Goal: Task Accomplishment & Management: Use online tool/utility

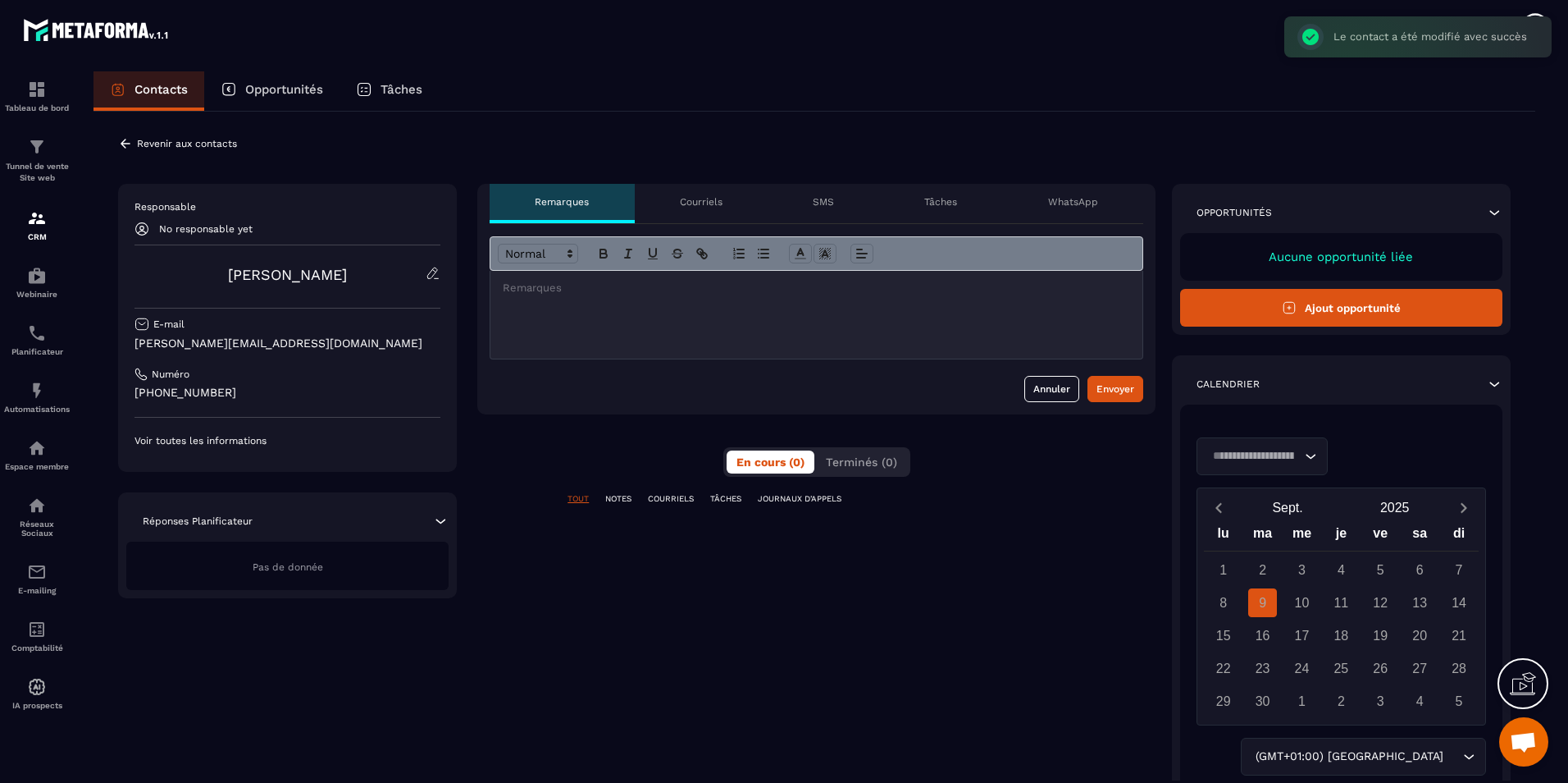
scroll to position [992, 0]
click at [1524, 743] on span "Ouvrir le chat" at bounding box center [1523, 743] width 27 height 23
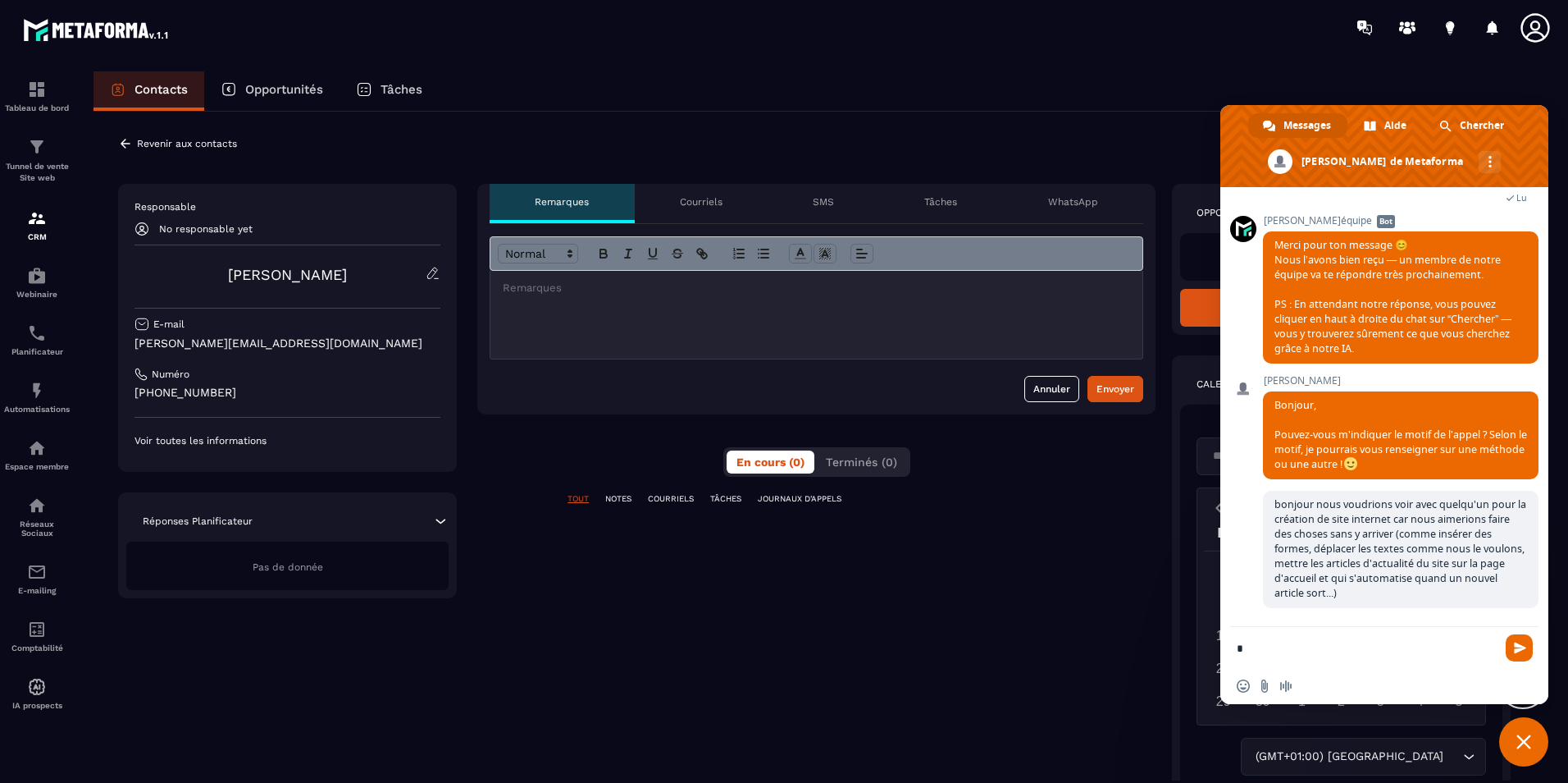
type textarea "**"
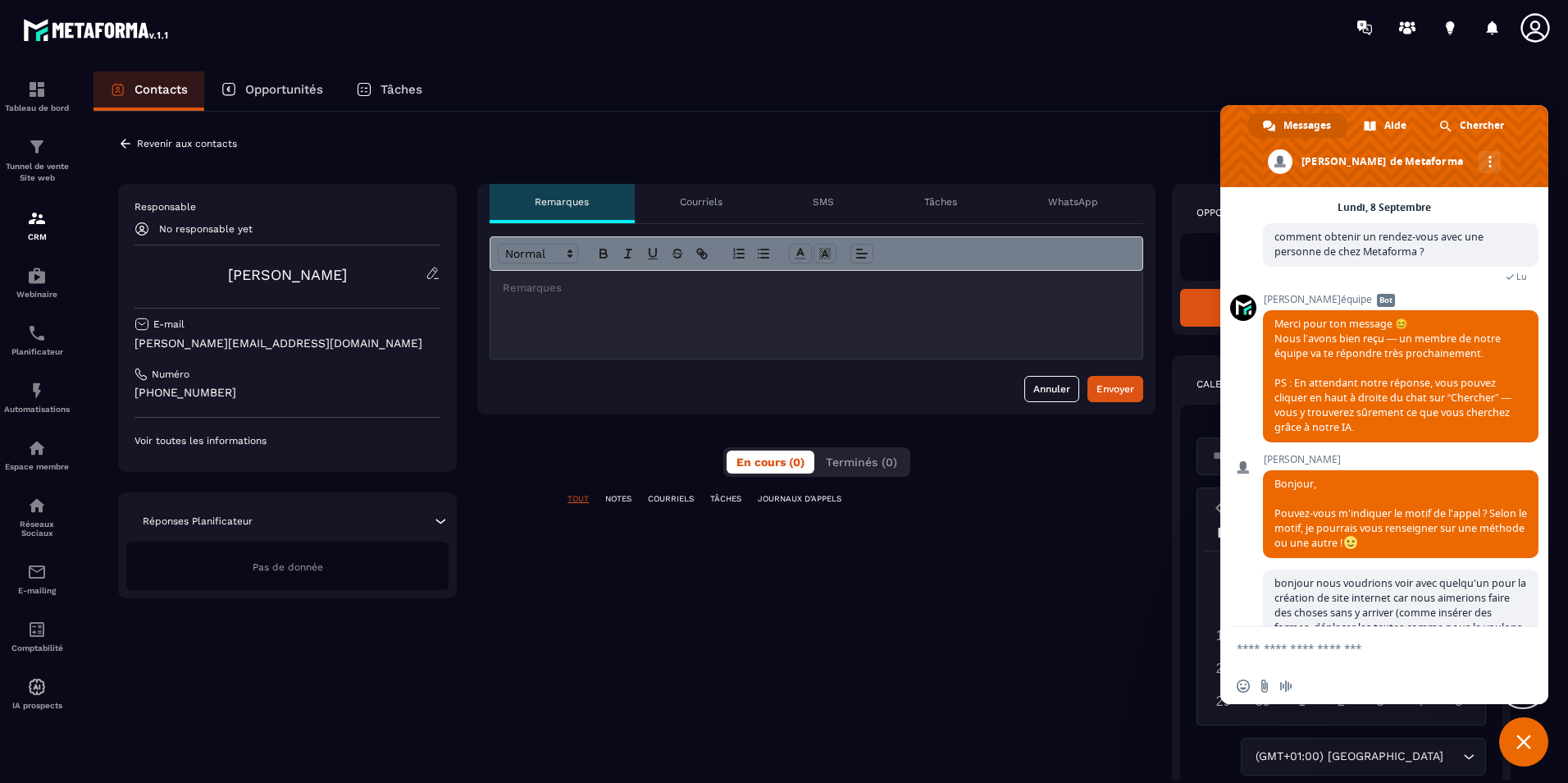
scroll to position [1062, 0]
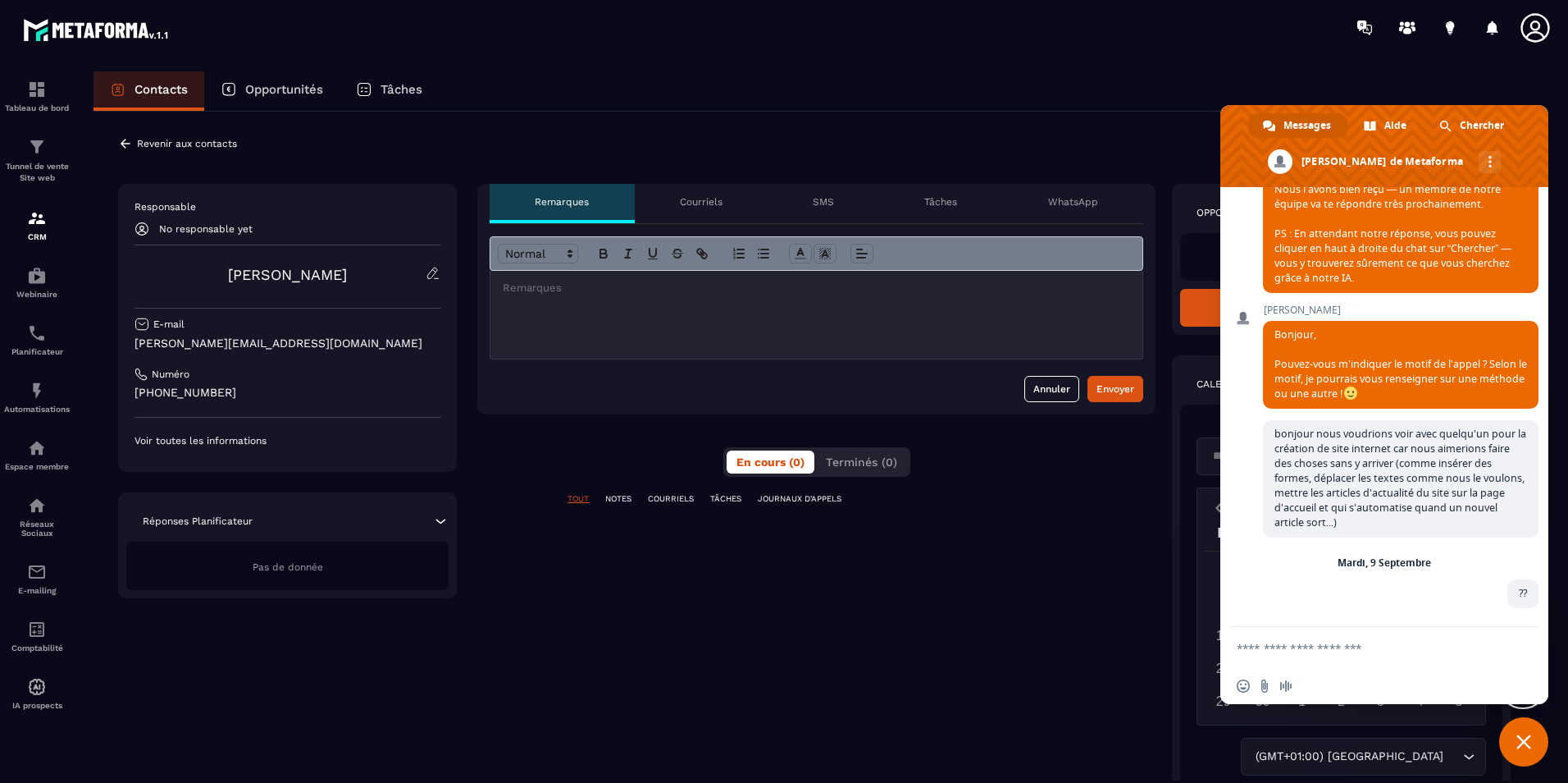
click at [1531, 742] on span "Fermer le chat" at bounding box center [1523, 741] width 49 height 49
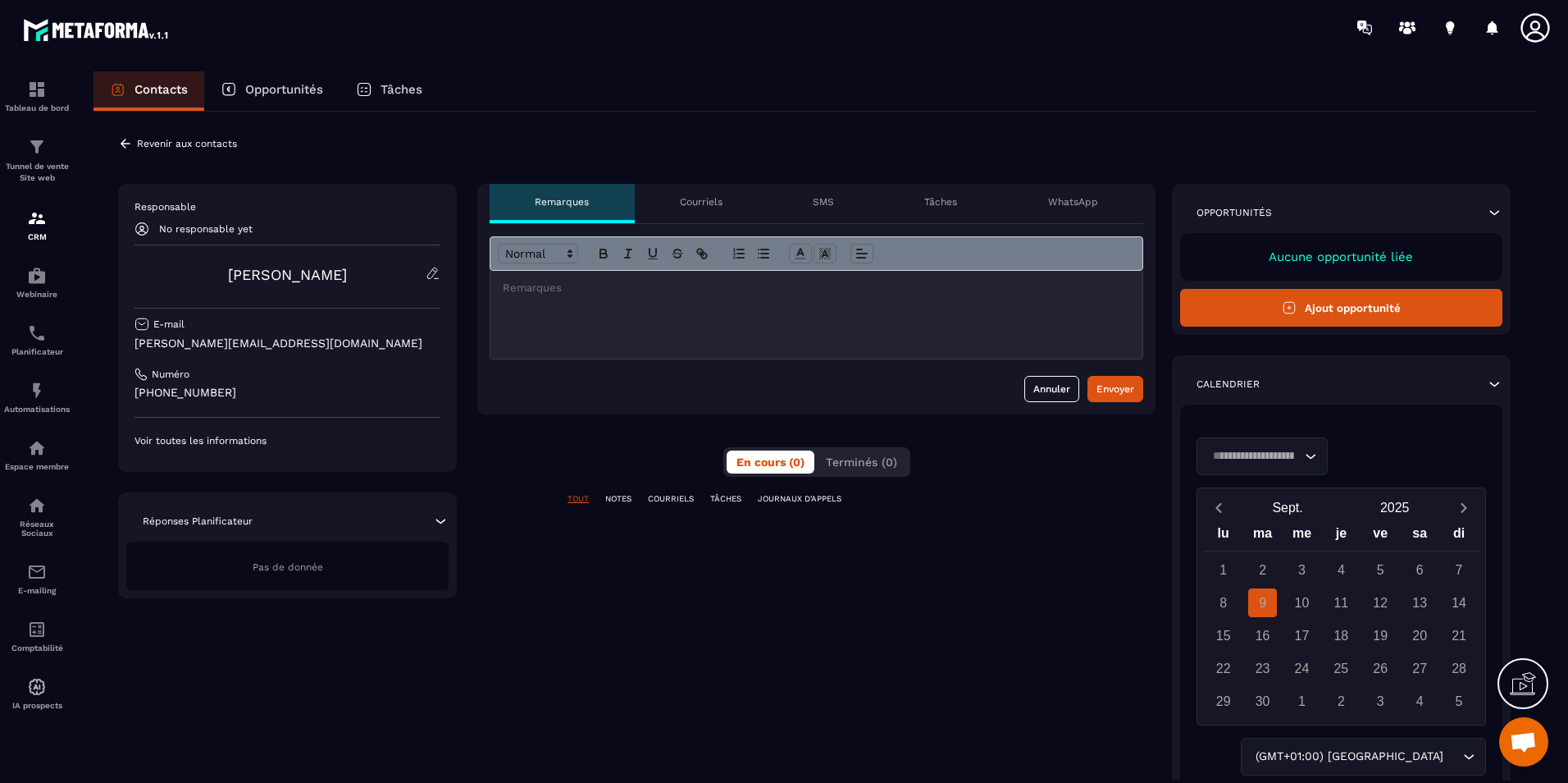
click at [1317, 320] on button "Ajout opportunité" at bounding box center [1340, 307] width 323 height 38
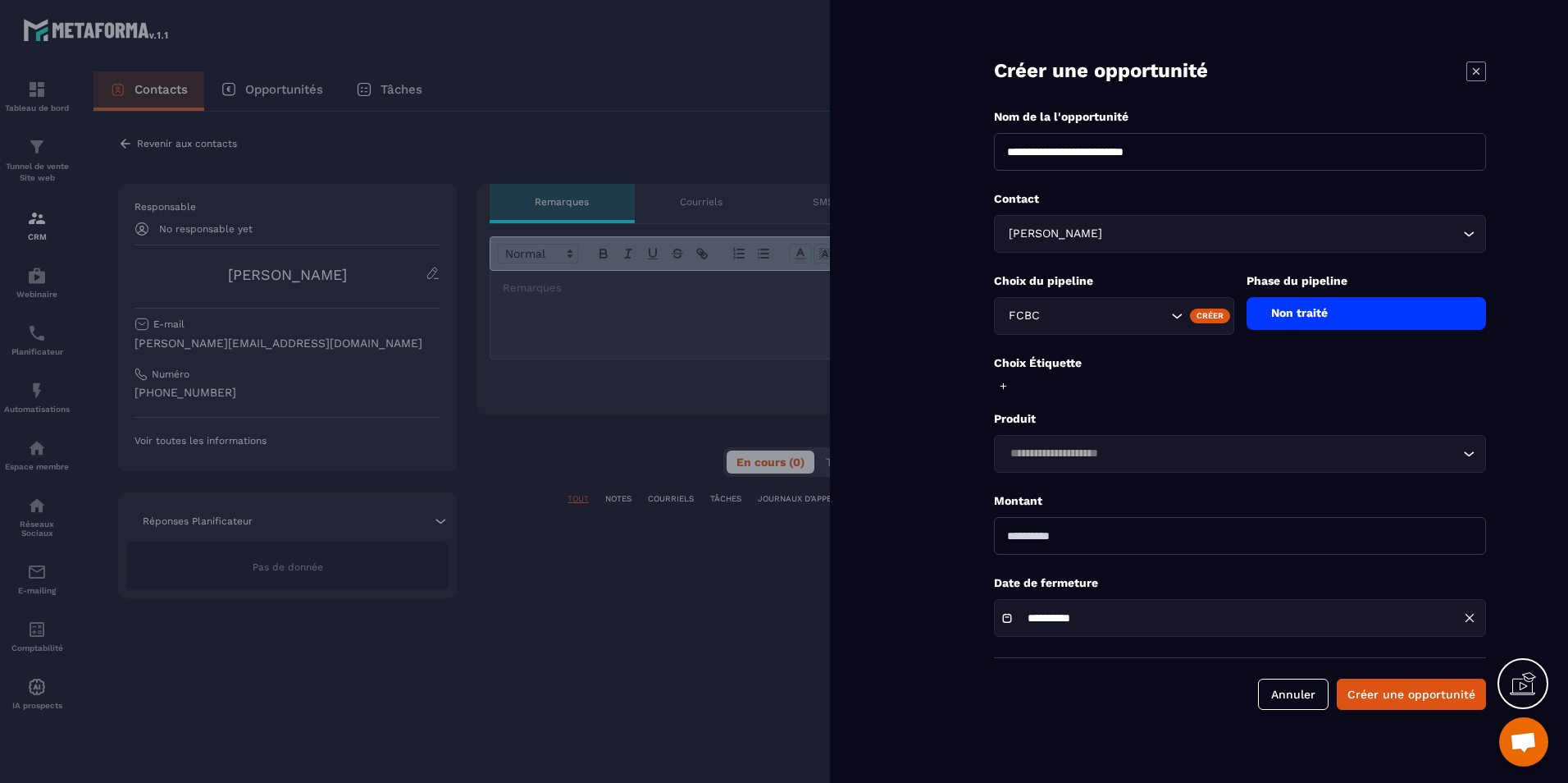
click at [1337, 320] on div "Non traité" at bounding box center [1367, 313] width 240 height 33
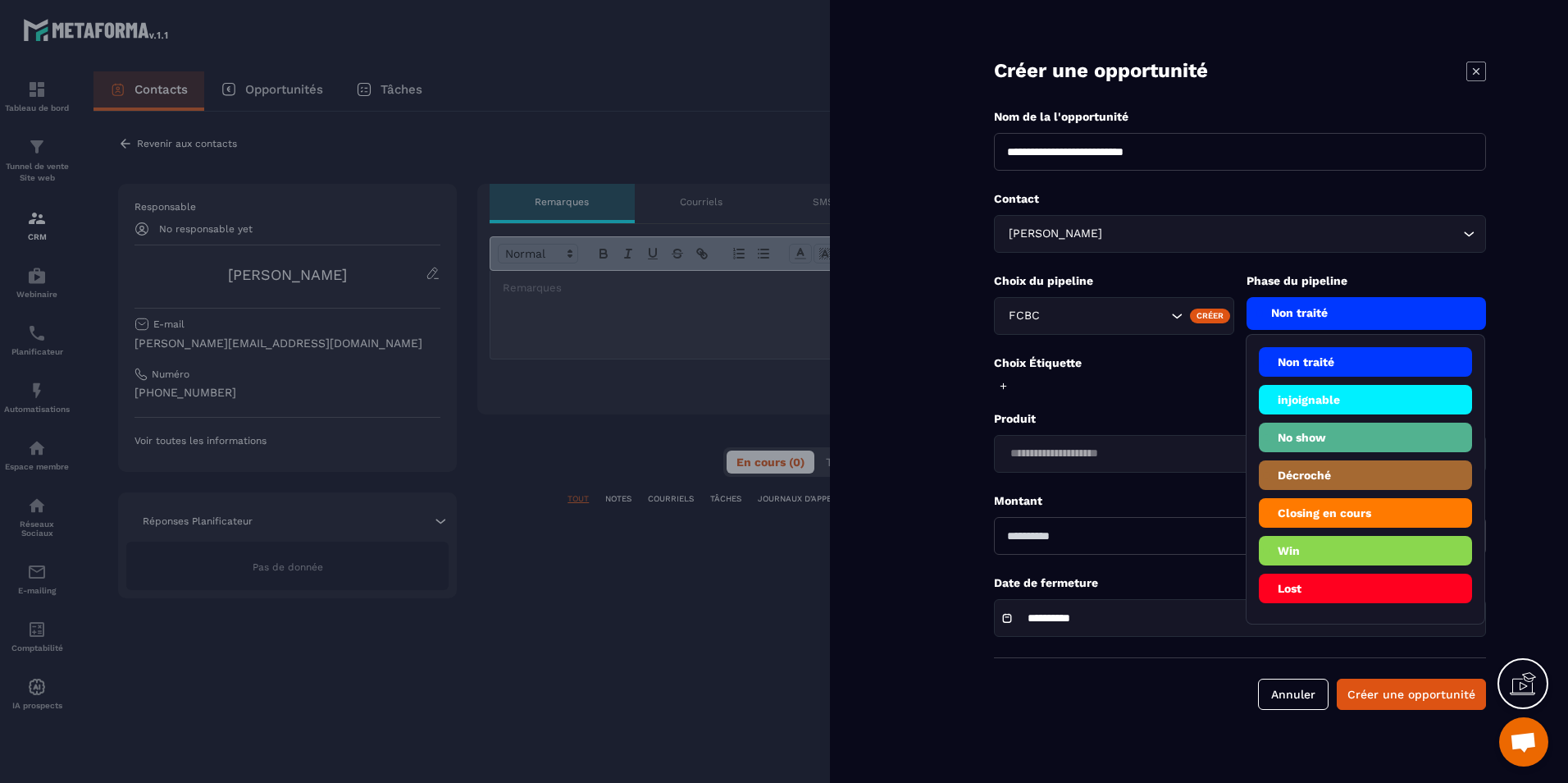
click at [1355, 517] on li "Closing en cours" at bounding box center [1366, 513] width 214 height 29
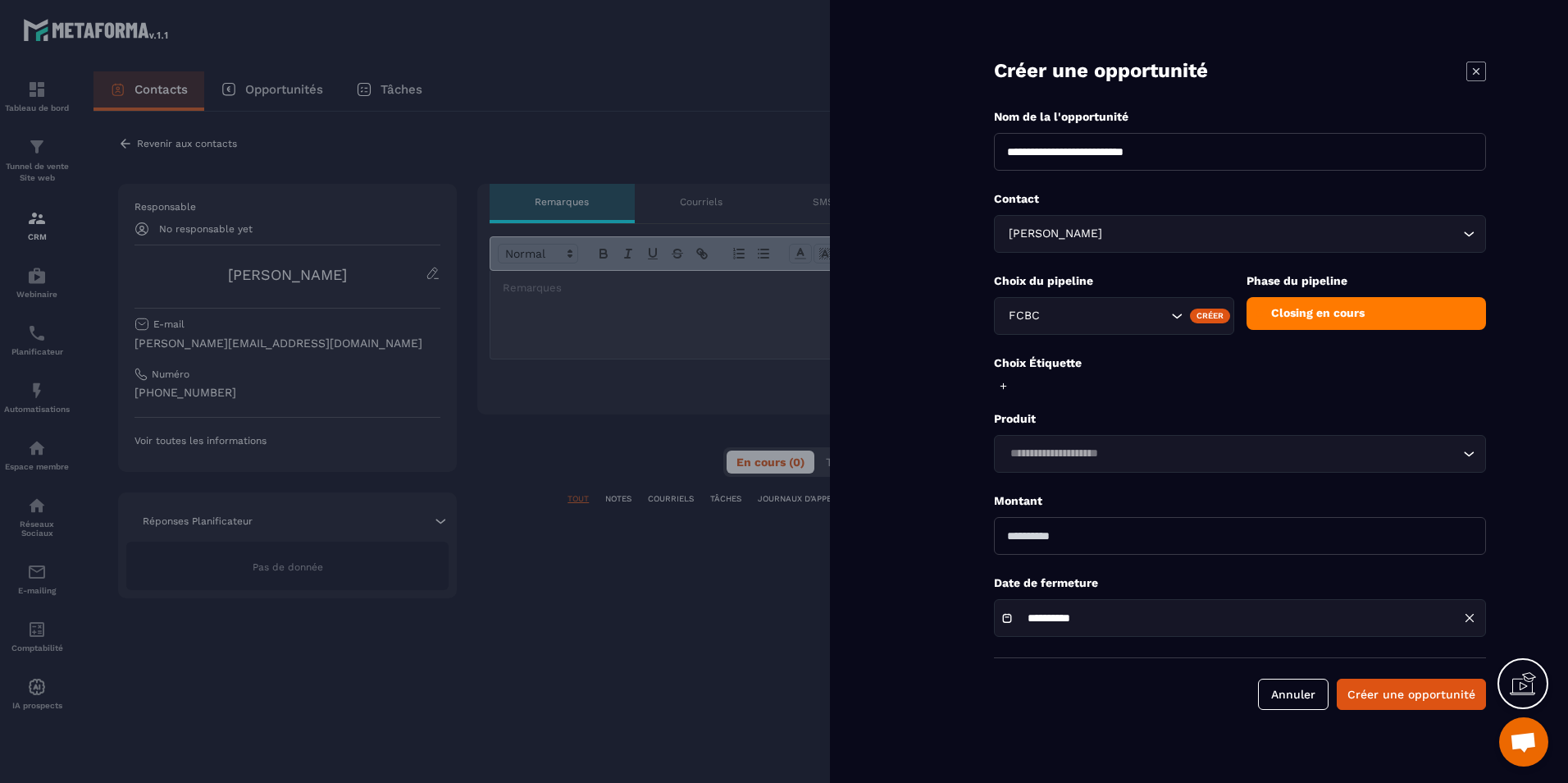
click at [1114, 540] on input "number" at bounding box center [1240, 535] width 492 height 38
type input "*"
click at [1399, 693] on button "Créer une opportunité" at bounding box center [1411, 694] width 149 height 31
